Goal: Navigation & Orientation: Find specific page/section

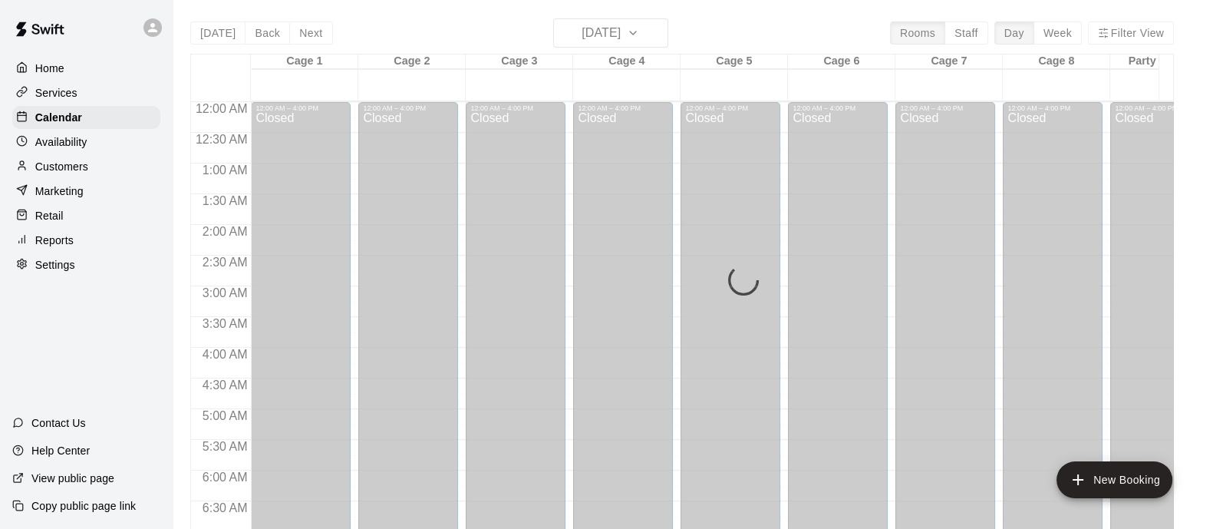
scroll to position [982, 0]
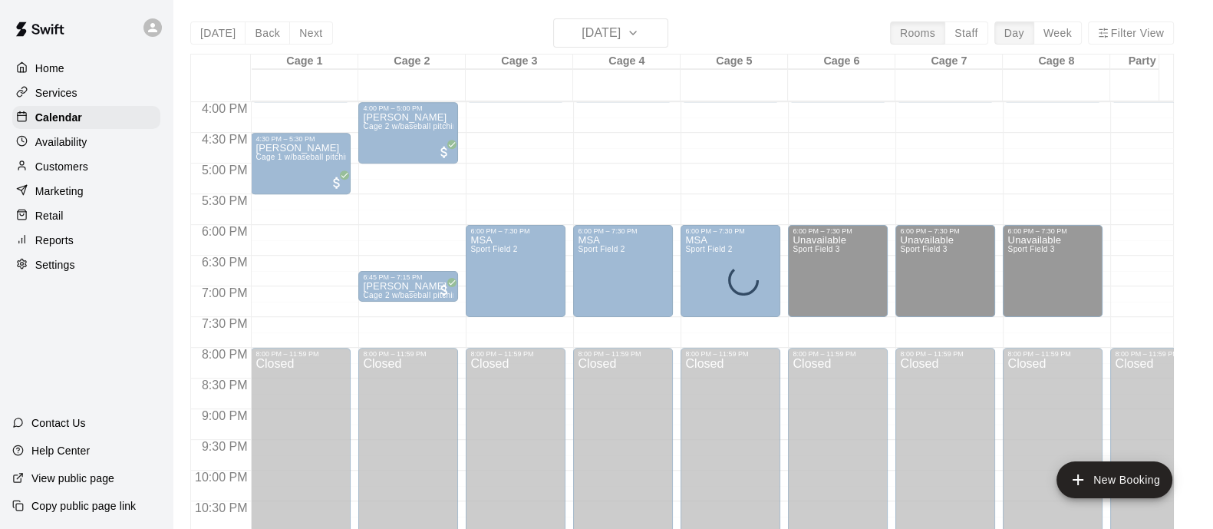
click at [675, 36] on div "[DATE] Back [DATE][DATE] Rooms Staff Day Week Filter View Cage 1 17 Wed Cage 2 …" at bounding box center [682, 282] width 984 height 529
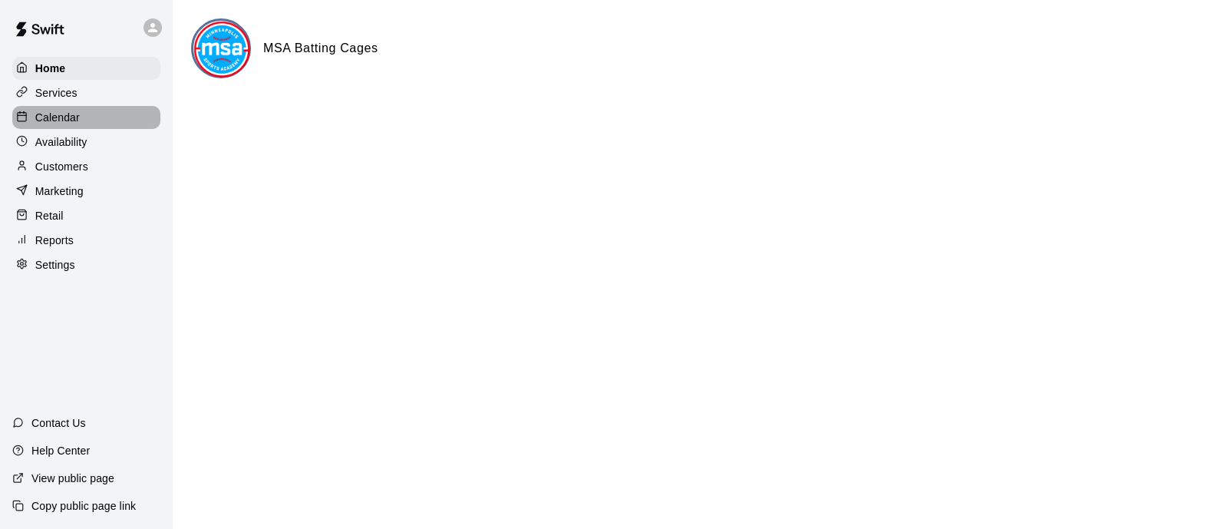
click at [55, 123] on p "Calendar" at bounding box center [57, 117] width 45 height 15
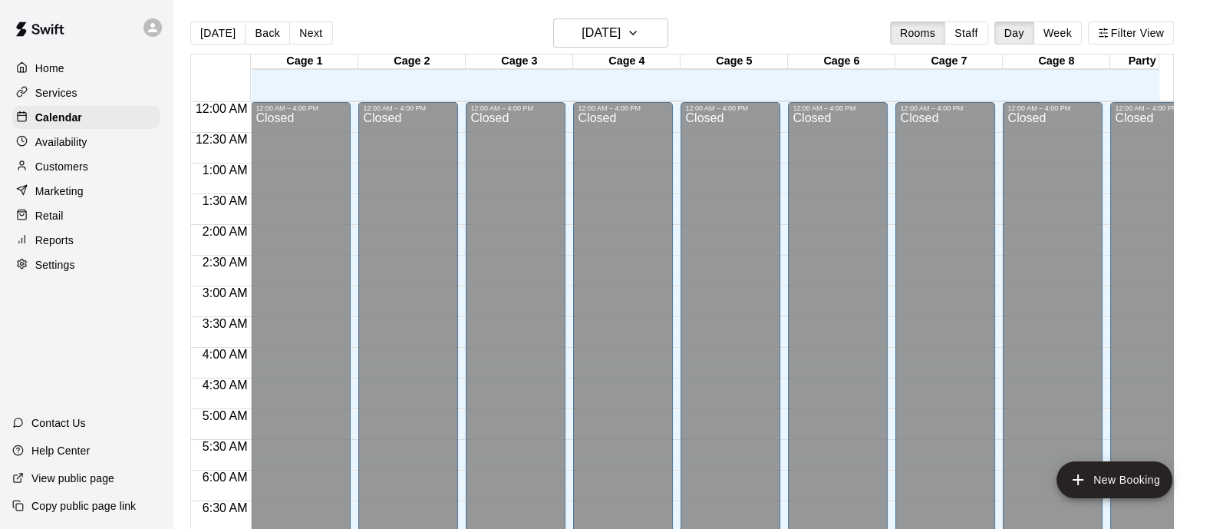
scroll to position [972, 0]
